Goal: Task Accomplishment & Management: Complete application form

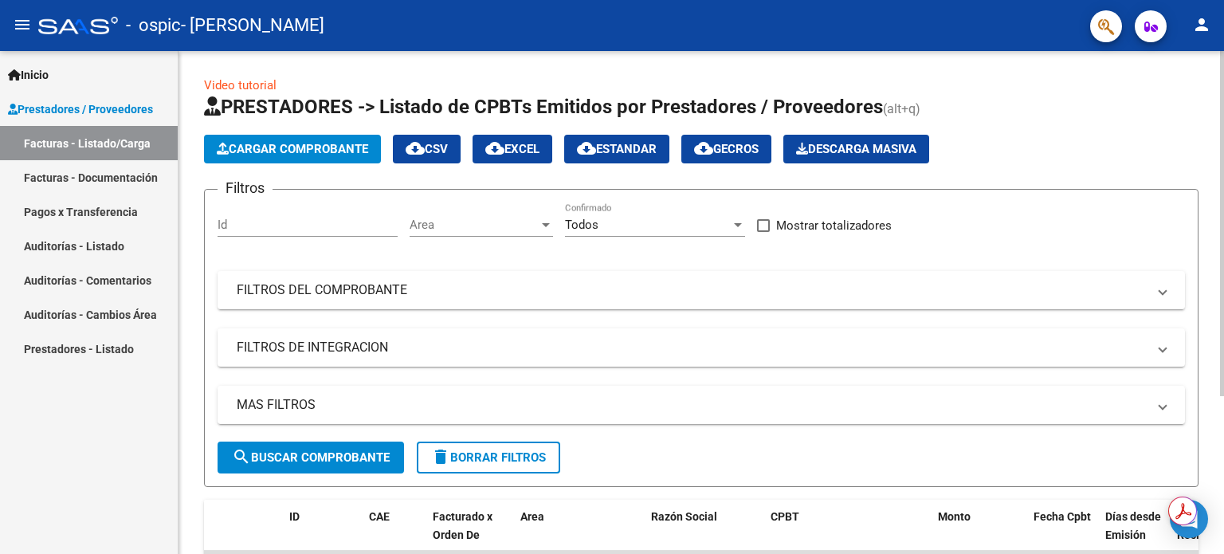
click at [268, 142] on span "Cargar Comprobante" at bounding box center [292, 149] width 151 height 14
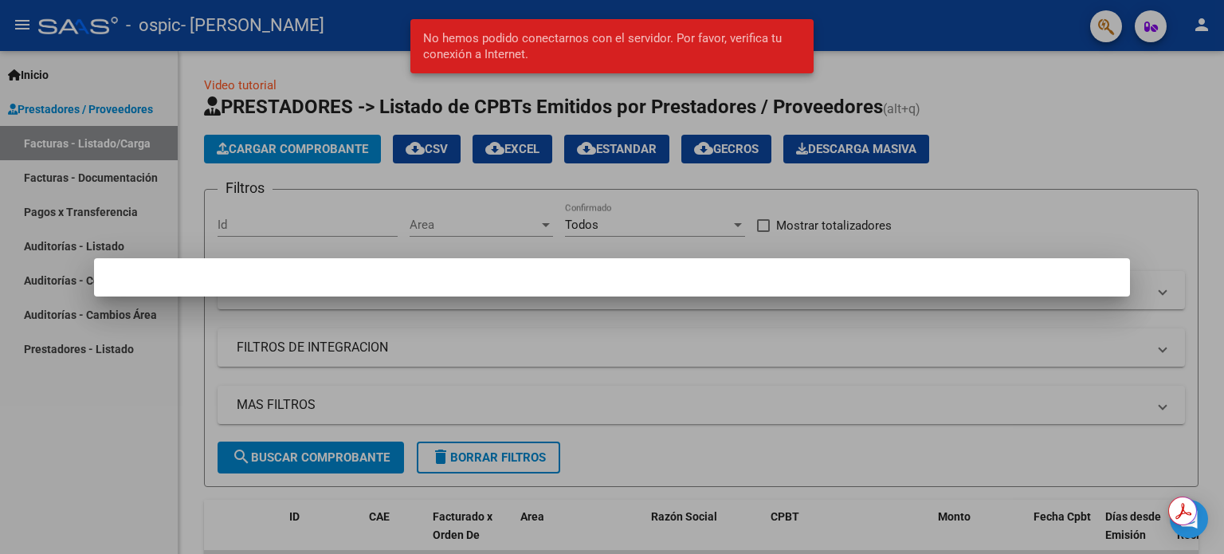
click at [773, 130] on div at bounding box center [612, 277] width 1224 height 554
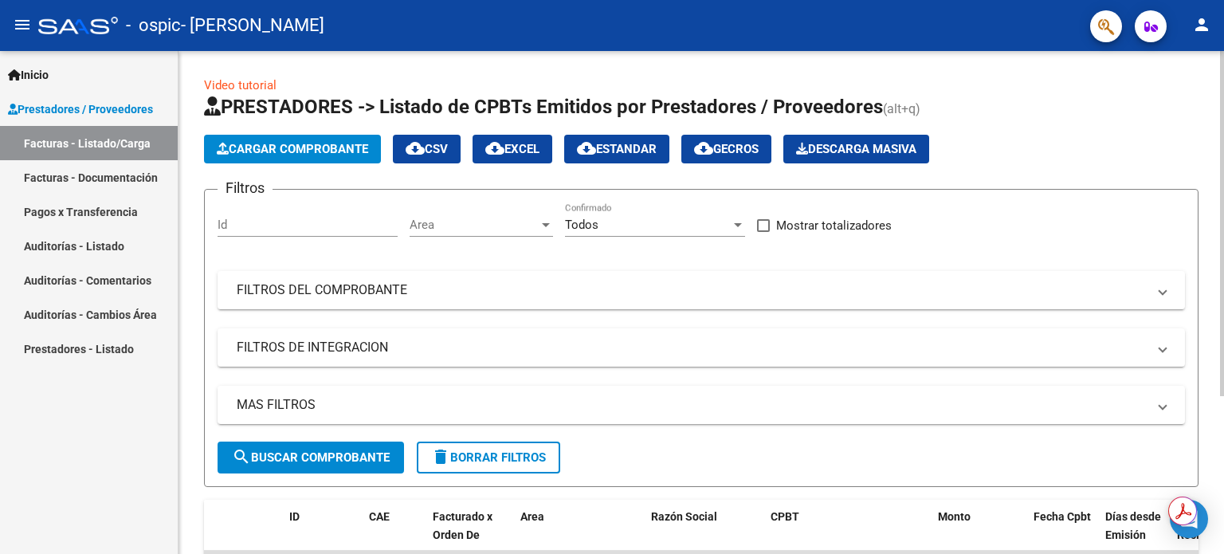
click at [258, 146] on span "Cargar Comprobante" at bounding box center [292, 149] width 151 height 14
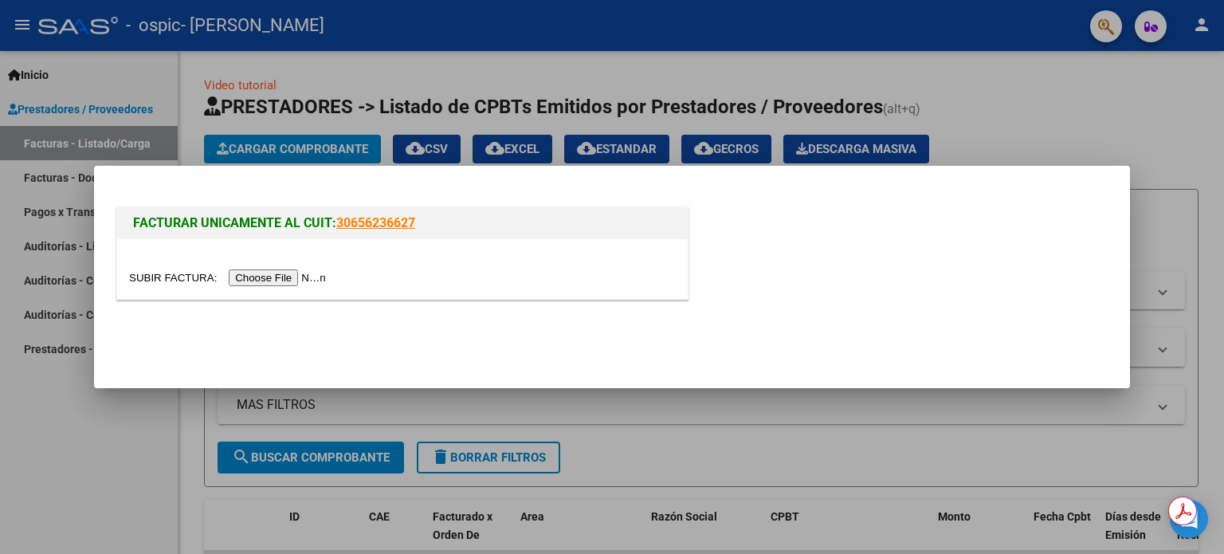
click at [292, 281] on input "file" at bounding box center [230, 277] width 202 height 17
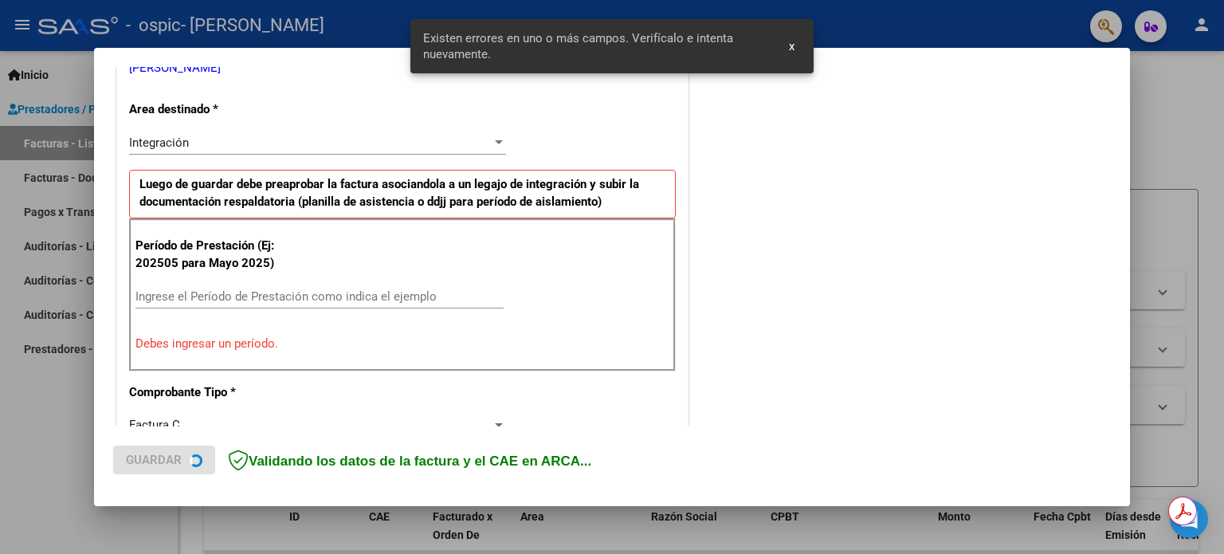
scroll to position [343, 0]
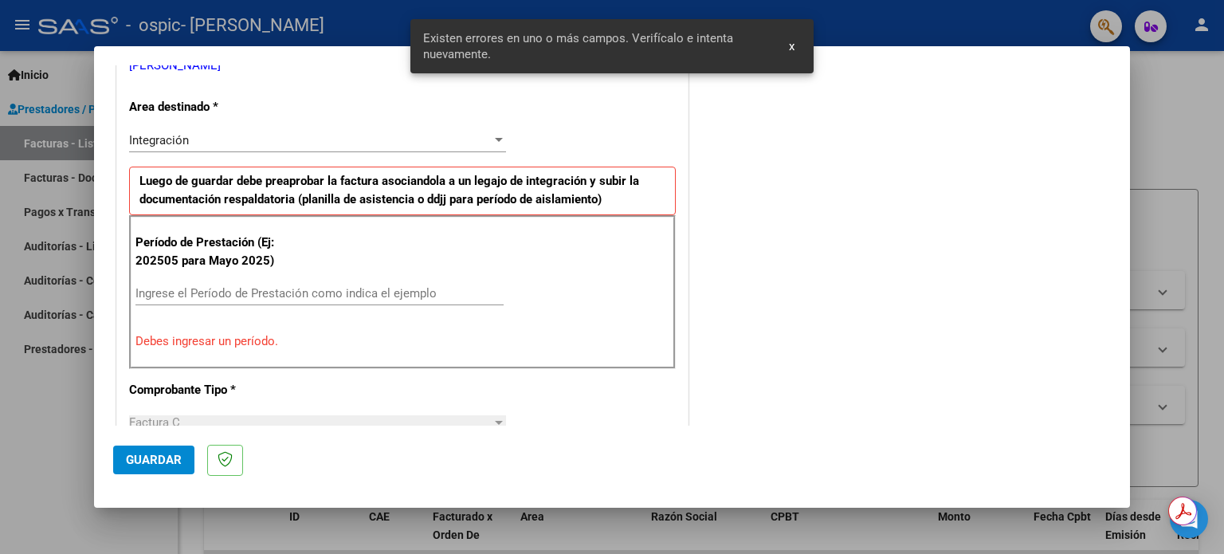
click at [228, 296] on input "Ingrese el Período de Prestación como indica el ejemplo" at bounding box center [319, 293] width 368 height 14
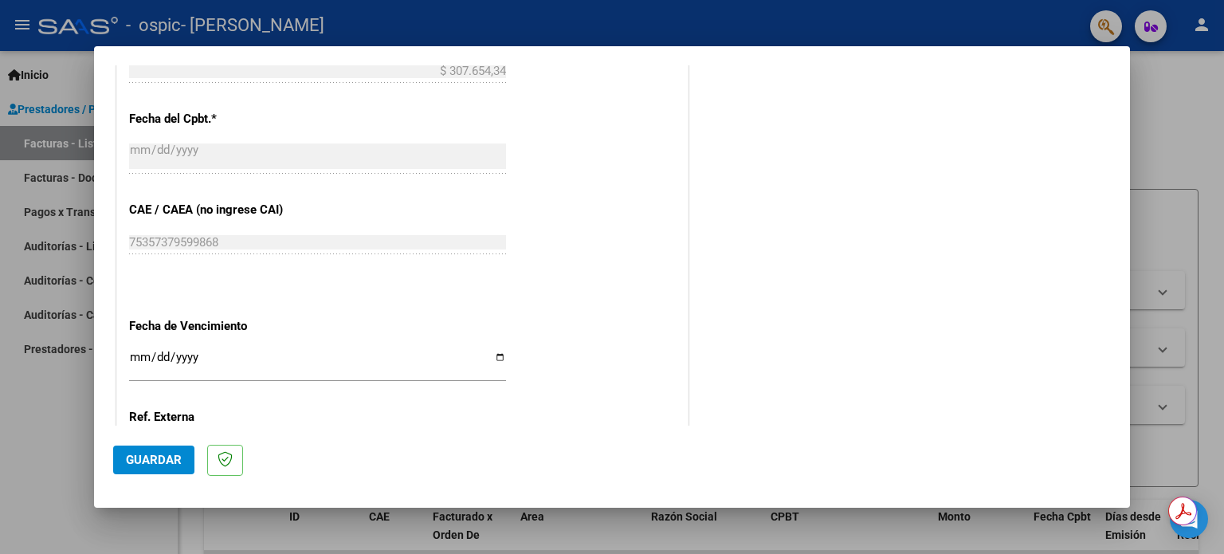
scroll to position [981, 0]
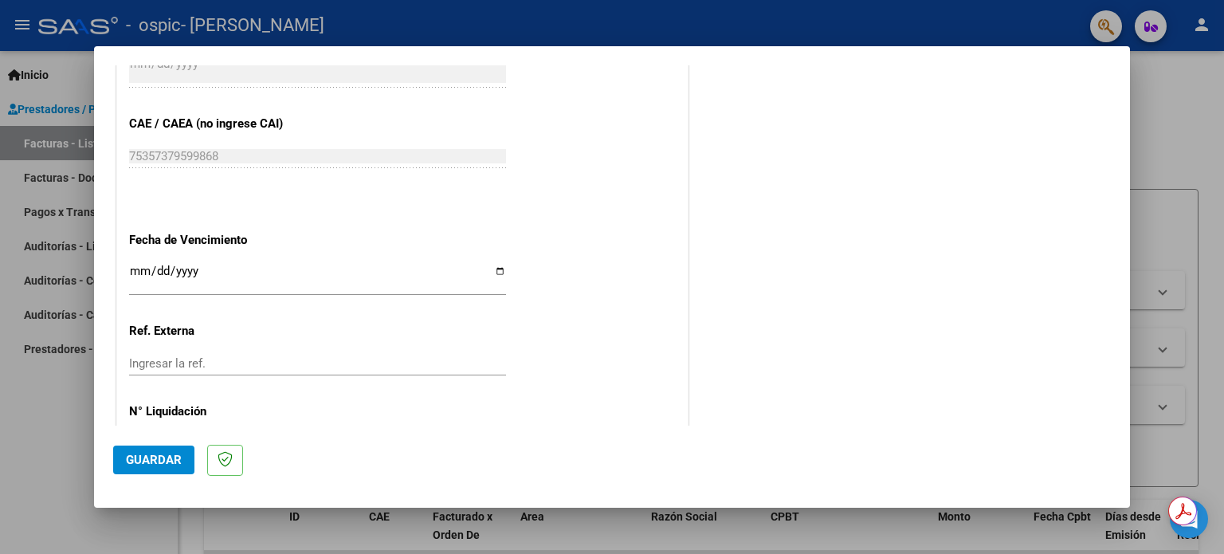
type input "202508"
click at [488, 273] on input "Ingresar la fecha" at bounding box center [317, 278] width 377 height 26
click at [495, 270] on input "Ingresar la fecha" at bounding box center [317, 278] width 377 height 26
click at [494, 266] on input "[DATE]" at bounding box center [317, 278] width 377 height 26
type input "[DATE]"
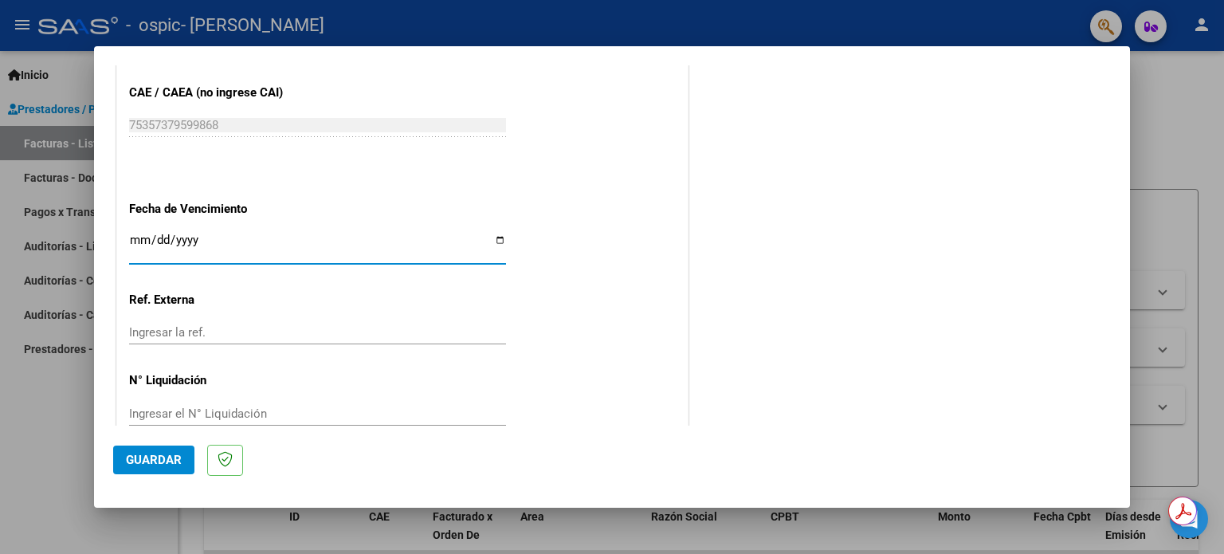
scroll to position [1040, 0]
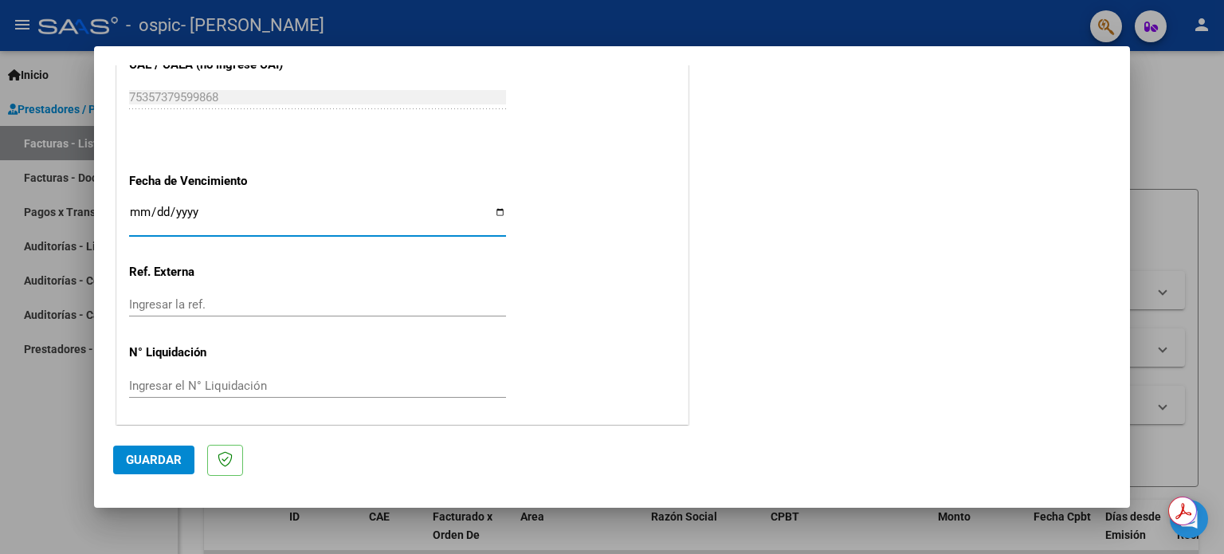
click at [181, 388] on input "Ingresar el N° Liquidación" at bounding box center [317, 386] width 377 height 14
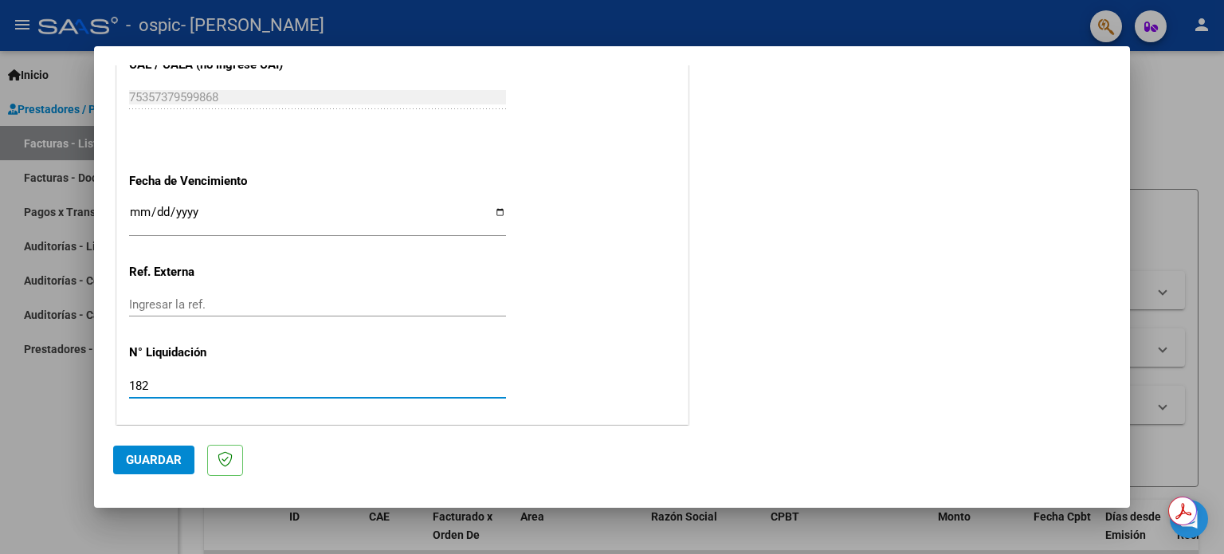
type input "182"
click at [158, 456] on span "Guardar" at bounding box center [154, 460] width 56 height 14
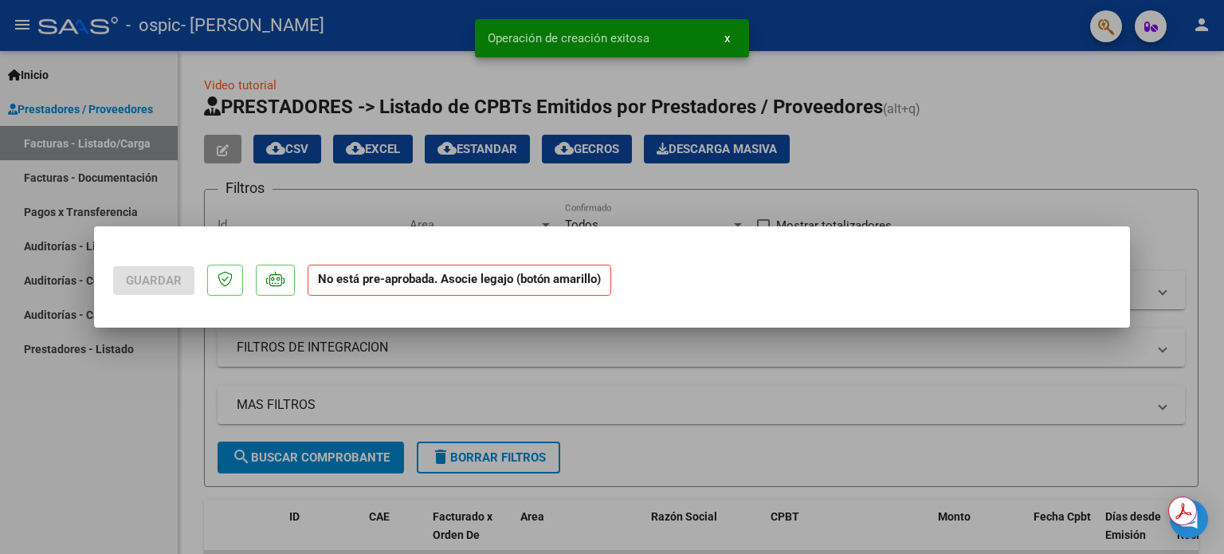
scroll to position [0, 0]
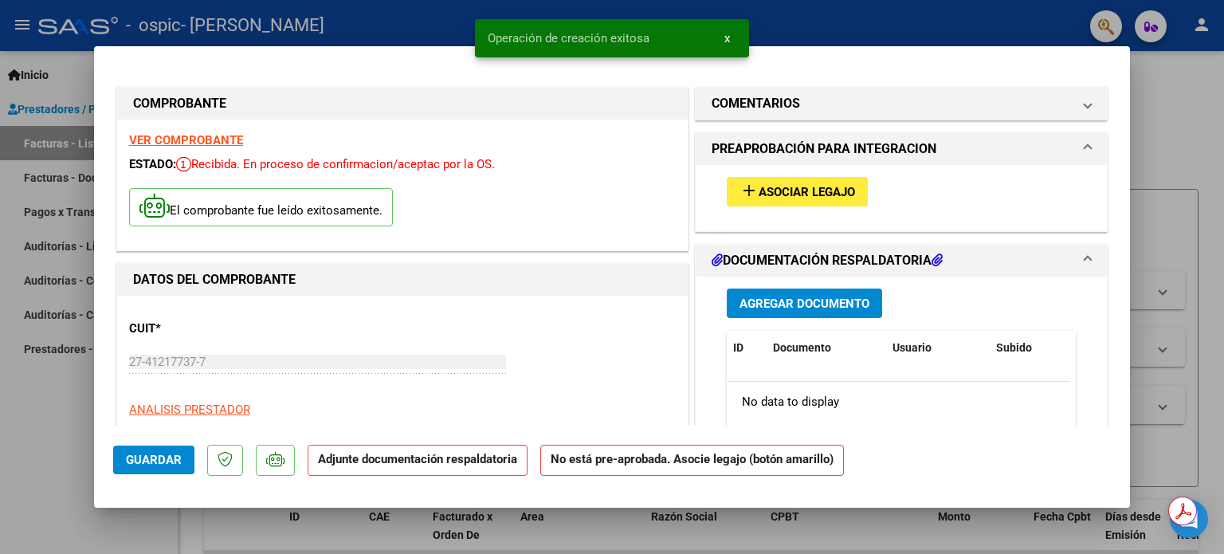
click at [785, 193] on span "Asociar Legajo" at bounding box center [807, 192] width 96 height 14
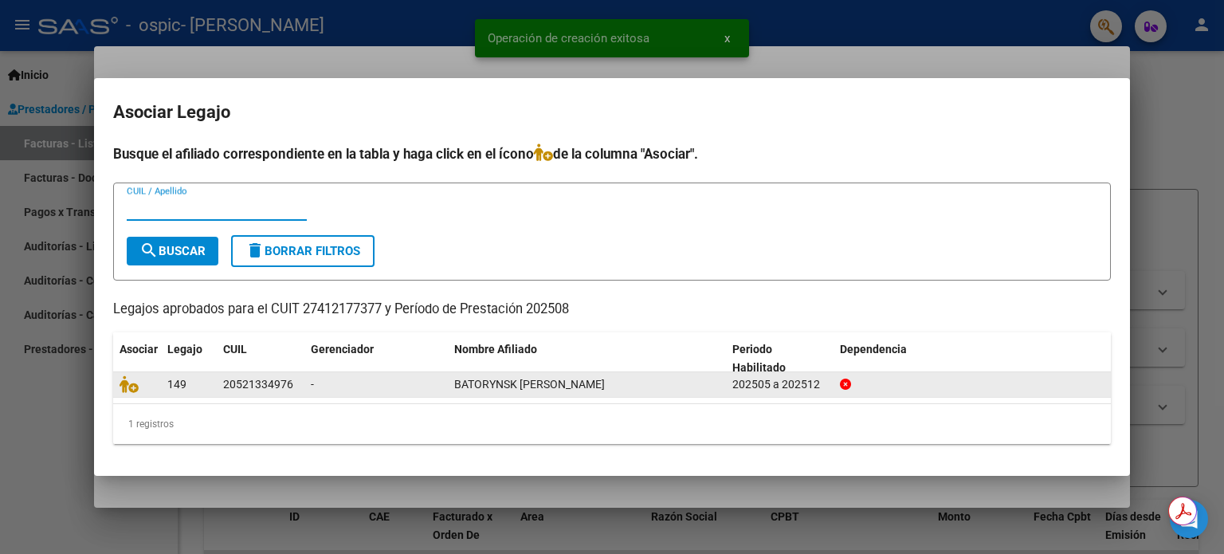
click at [472, 391] on div "BATORYNSK [PERSON_NAME]" at bounding box center [586, 384] width 265 height 18
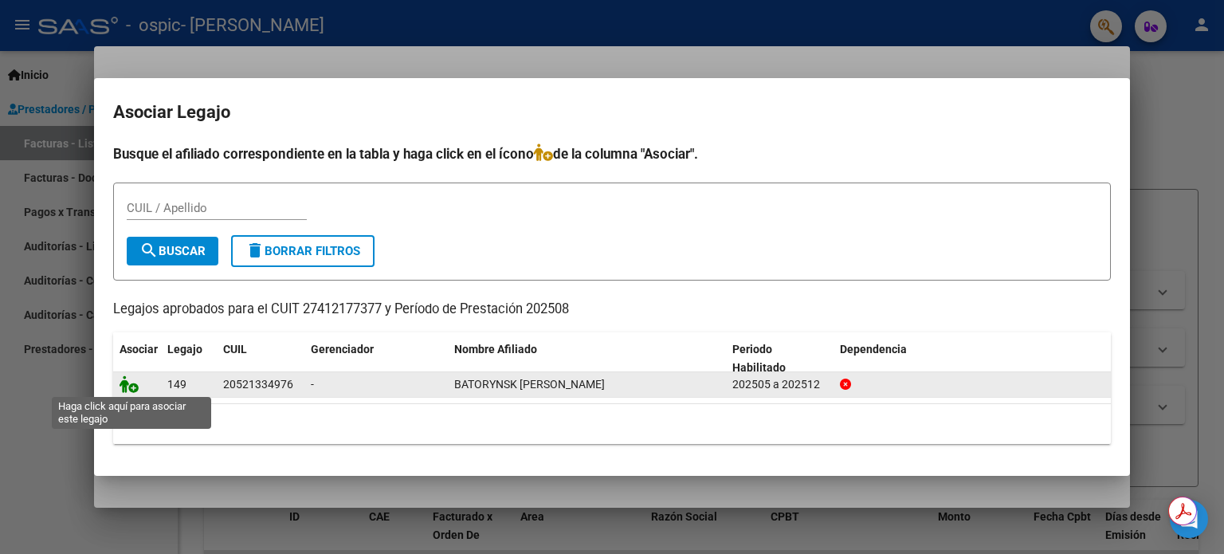
click at [133, 387] on icon at bounding box center [129, 384] width 19 height 18
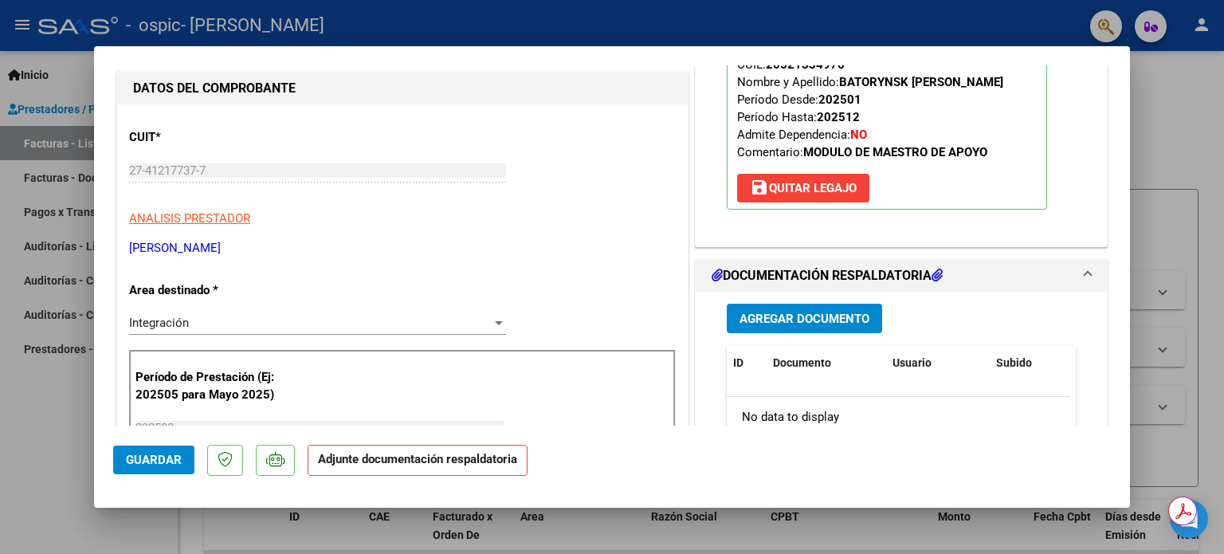
scroll to position [319, 0]
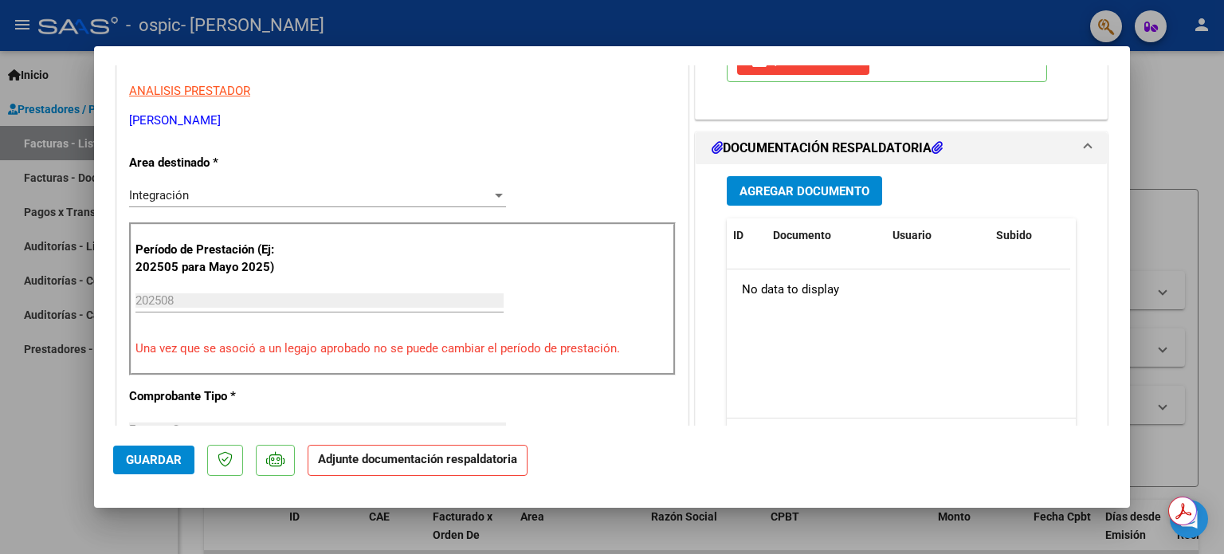
click at [814, 147] on h1 "DOCUMENTACIÓN RESPALDATORIA" at bounding box center [827, 148] width 231 height 19
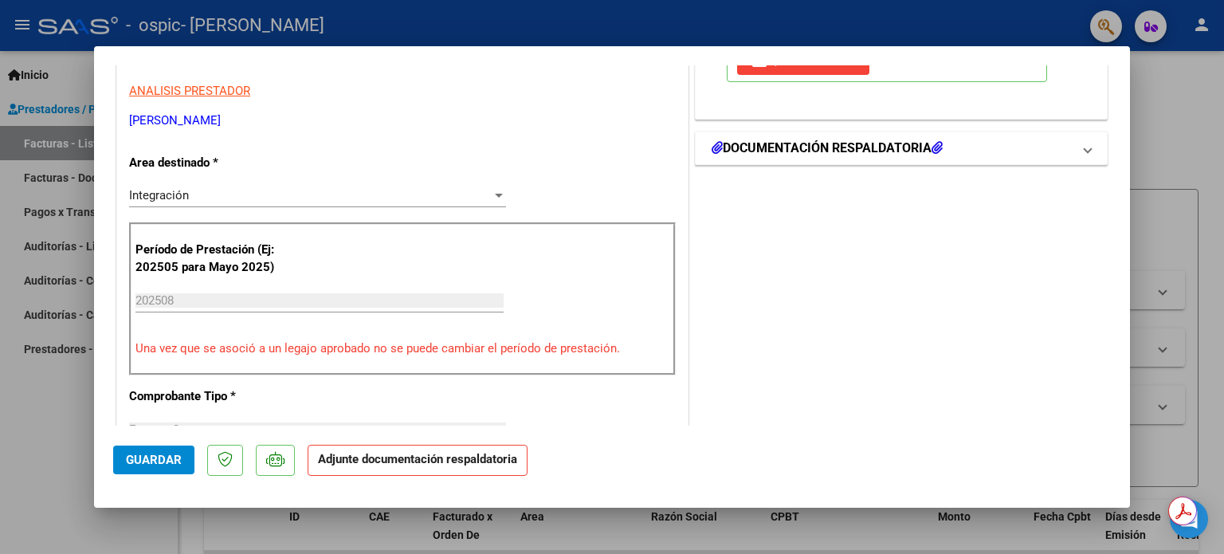
click at [807, 151] on h1 "DOCUMENTACIÓN RESPALDATORIA" at bounding box center [827, 148] width 231 height 19
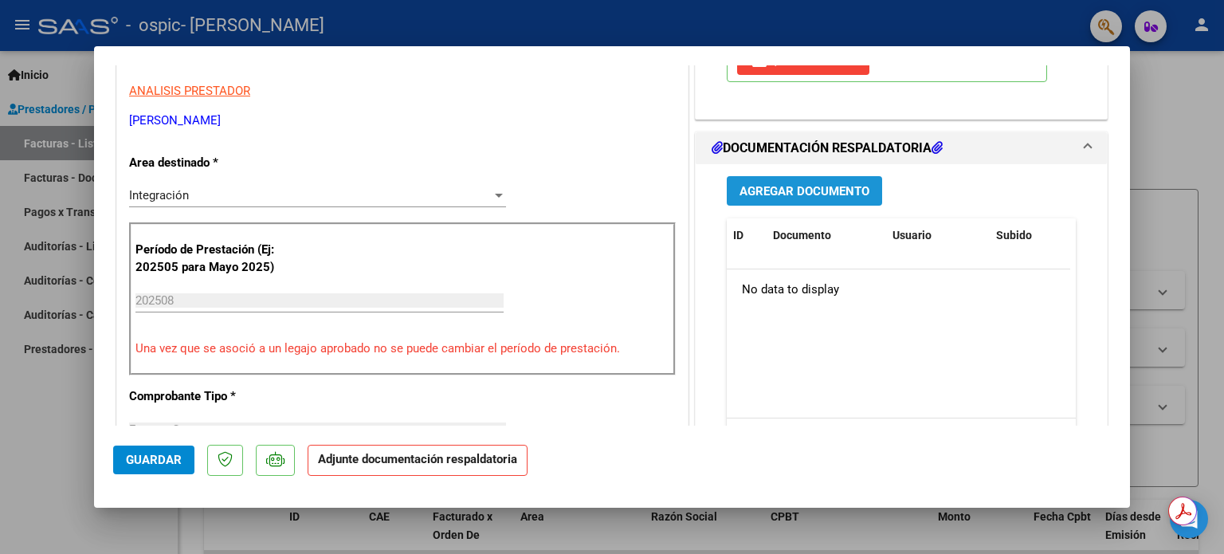
click at [799, 187] on span "Agregar Documento" at bounding box center [805, 191] width 130 height 14
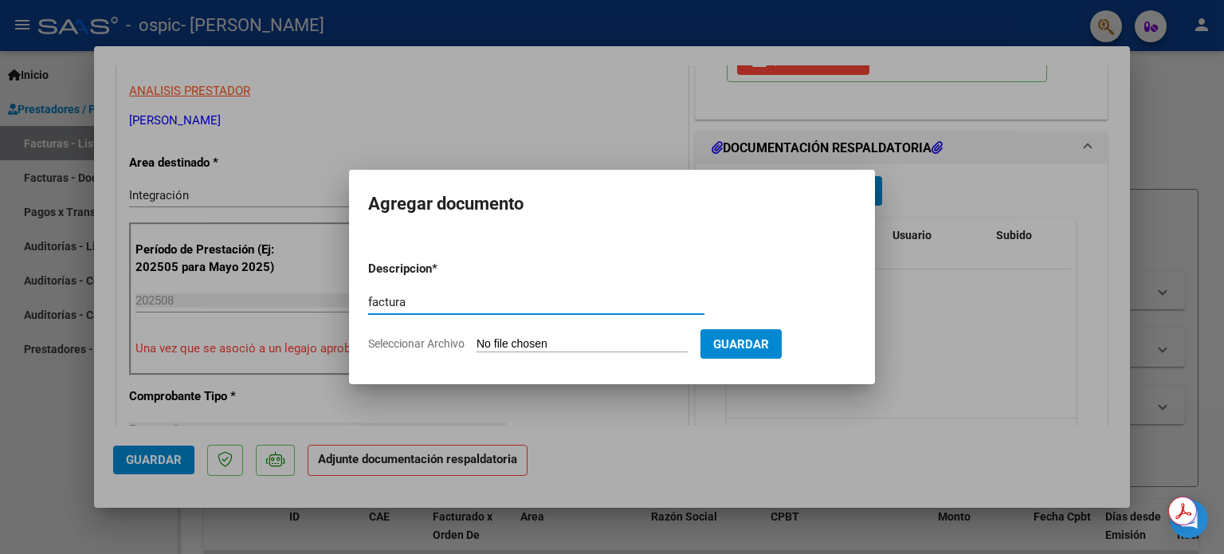
type input "factura"
click at [591, 356] on form "Descripcion * factura Escriba aquí una descripcion Seleccionar Archivo Guardar" at bounding box center [612, 306] width 488 height 116
click at [587, 347] on input "Seleccionar Archivo" at bounding box center [582, 344] width 211 height 15
type input "C:\fakepath\27412177377_011_00001_00000182.pdf"
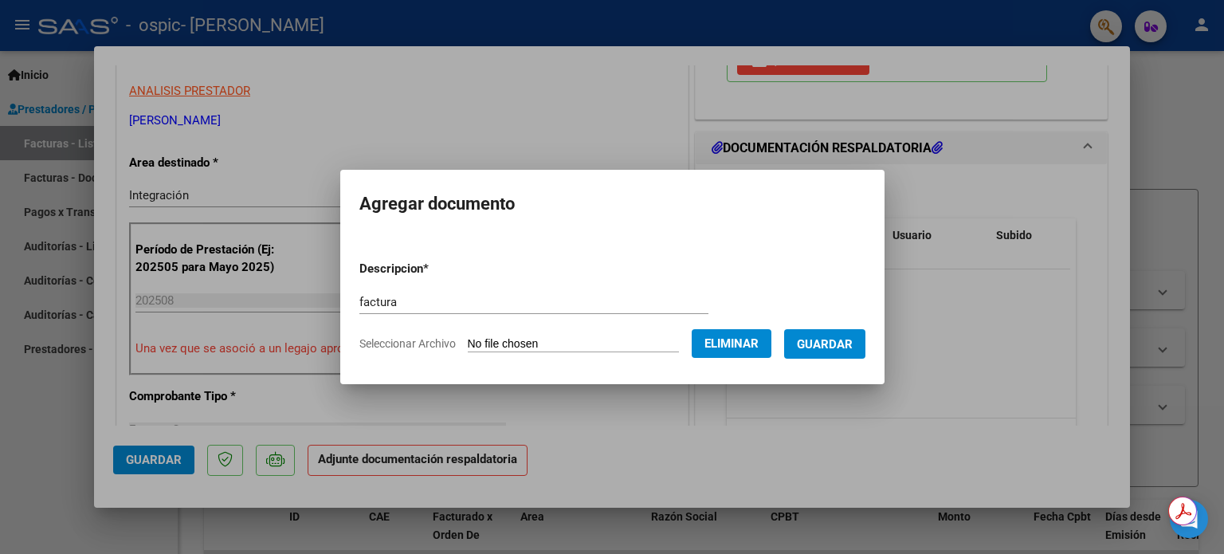
click at [841, 343] on span "Guardar" at bounding box center [825, 344] width 56 height 14
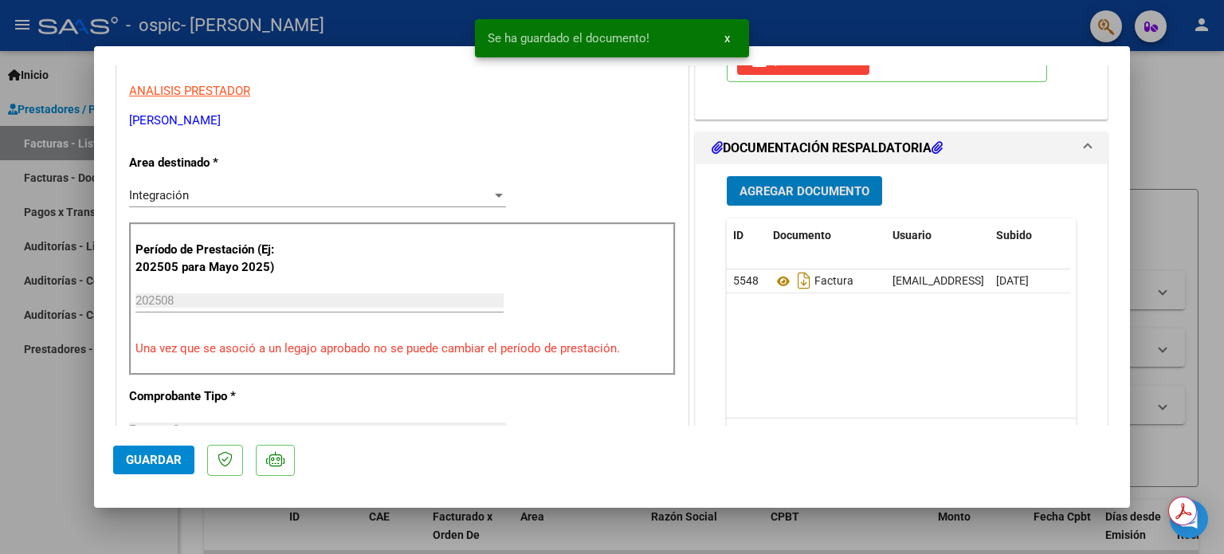
click at [812, 181] on button "Agregar Documento" at bounding box center [804, 190] width 155 height 29
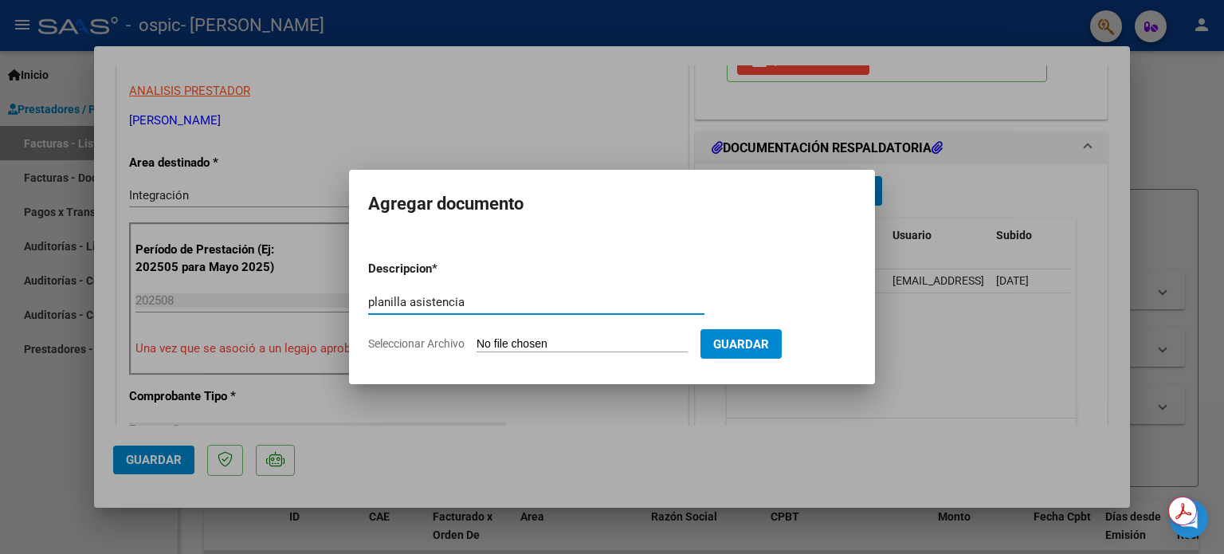
type input "planilla asistencia"
click at [515, 340] on input "Seleccionar Archivo" at bounding box center [582, 344] width 211 height 15
type input "C:\fakepath\[PERSON_NAME].pdf"
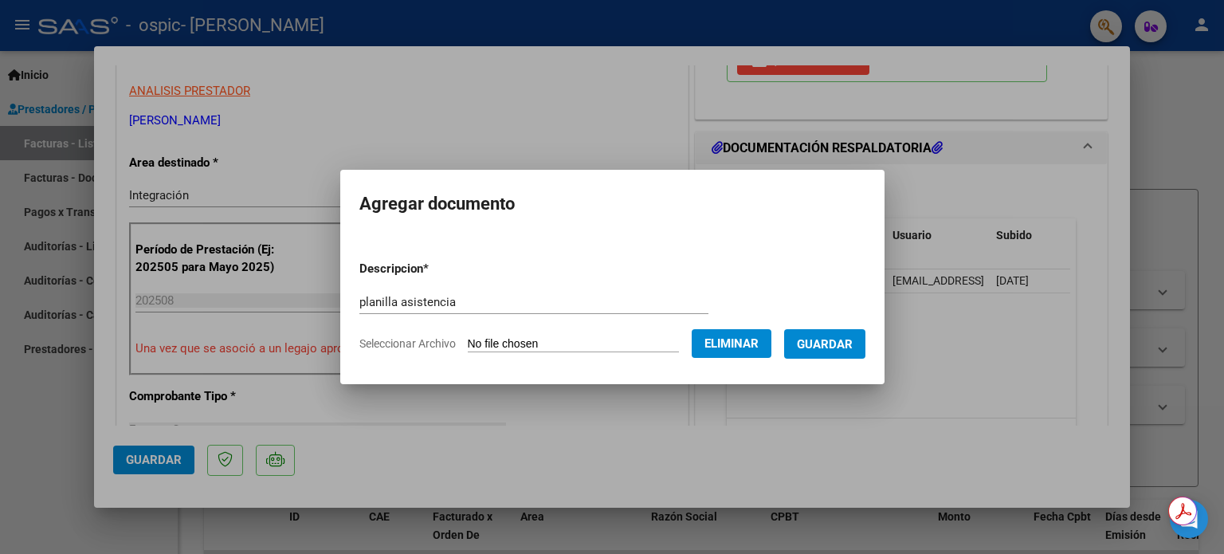
click at [842, 338] on span "Guardar" at bounding box center [825, 344] width 56 height 14
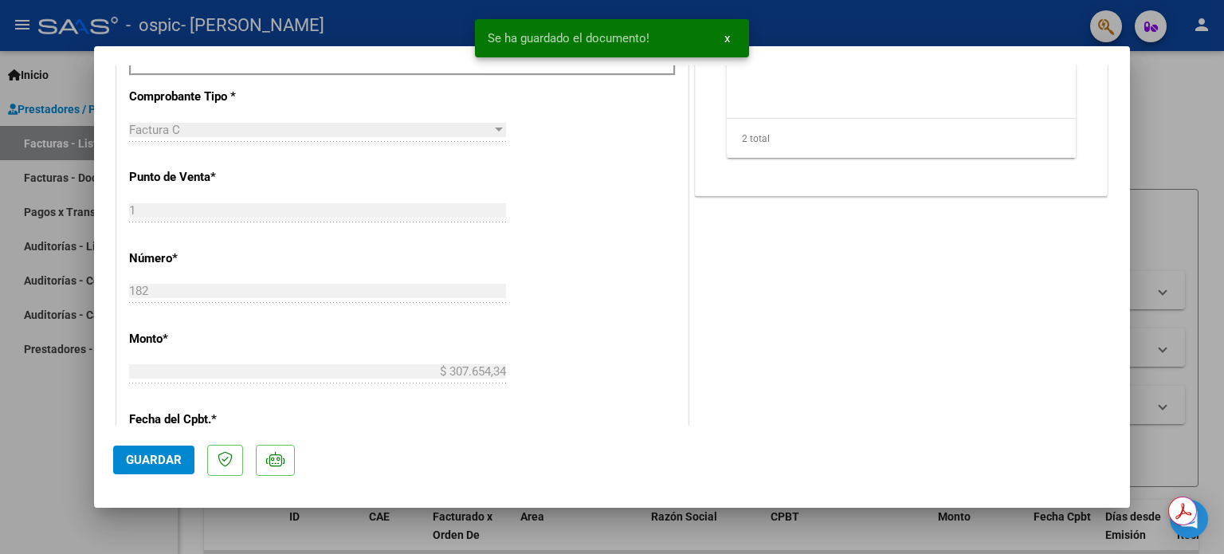
scroll to position [877, 0]
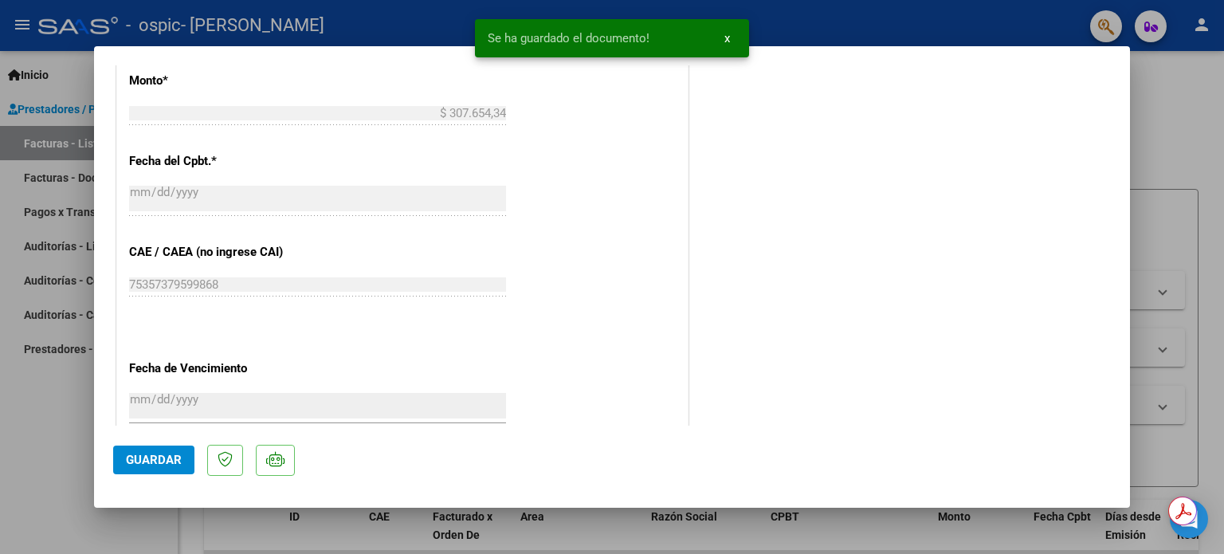
click at [136, 454] on span "Guardar" at bounding box center [154, 460] width 56 height 14
click at [1173, 105] on div at bounding box center [612, 277] width 1224 height 554
type input "$ 0,00"
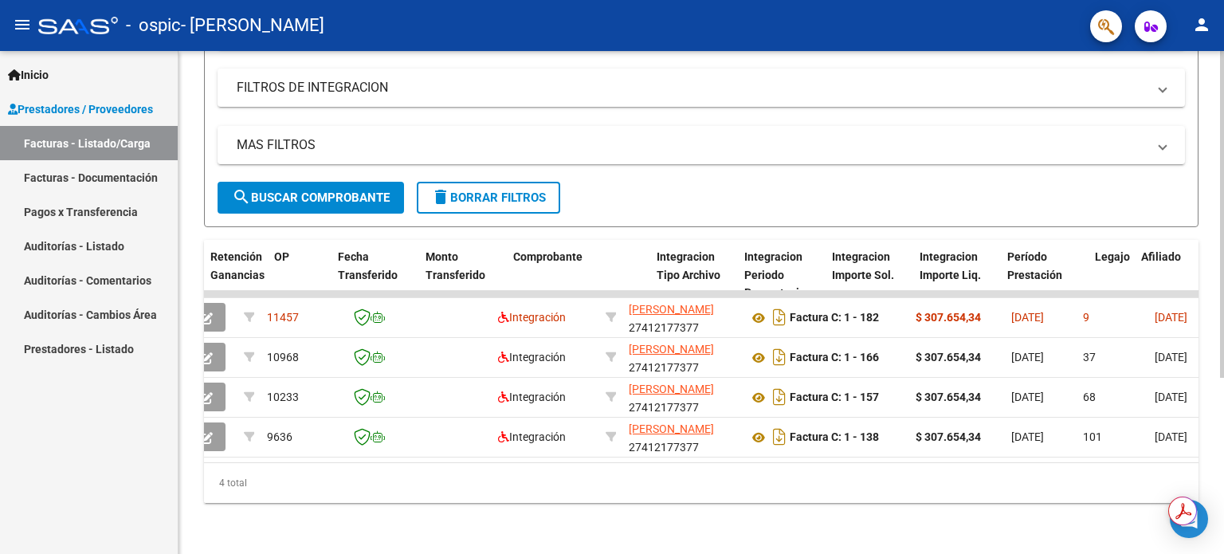
scroll to position [0, 0]
